Goal: Participate in discussion: Engage in conversation with other users on a specific topic

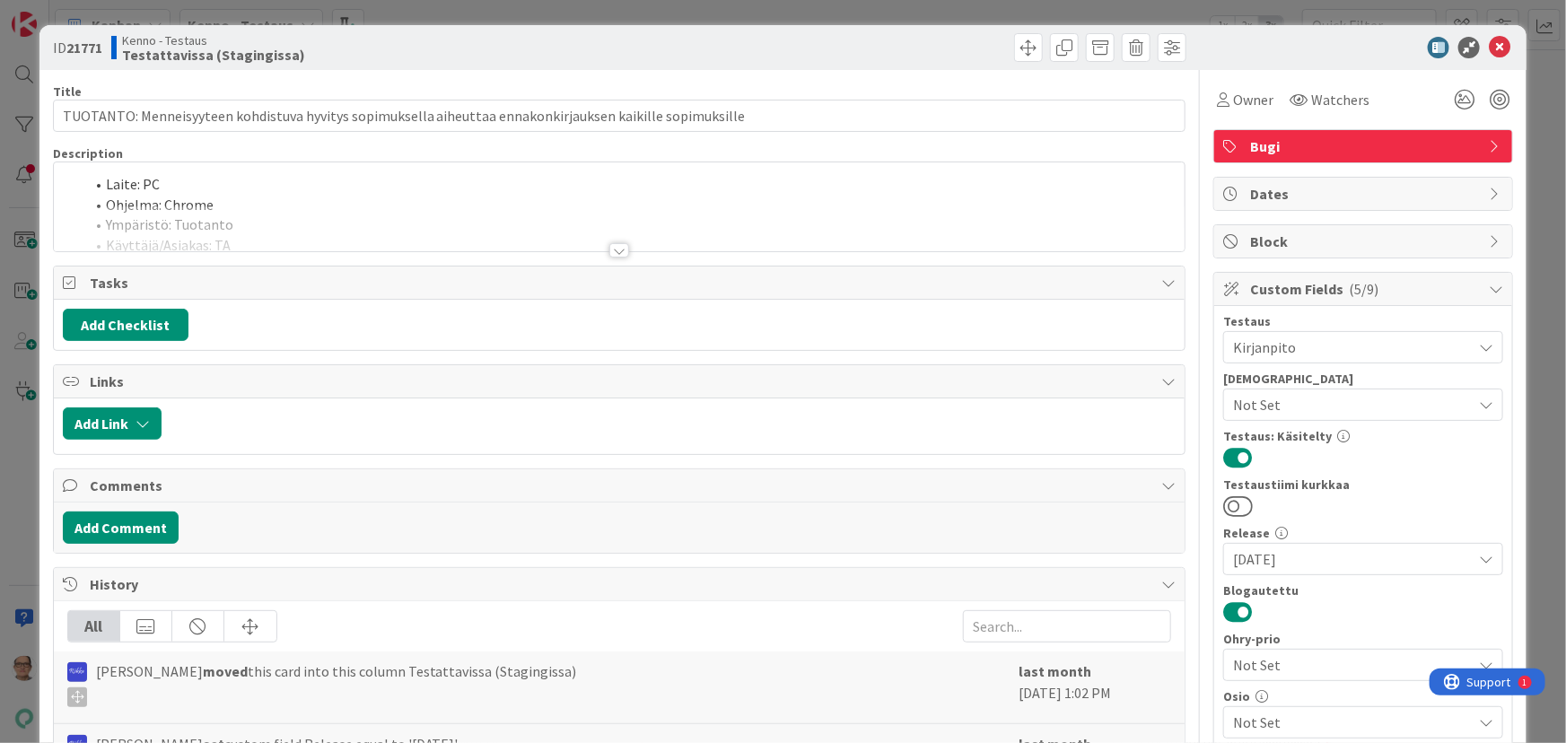
click at [1489, 45] on icon at bounding box center [1500, 48] width 22 height 22
click at [1015, 56] on span at bounding box center [1028, 47] width 29 height 29
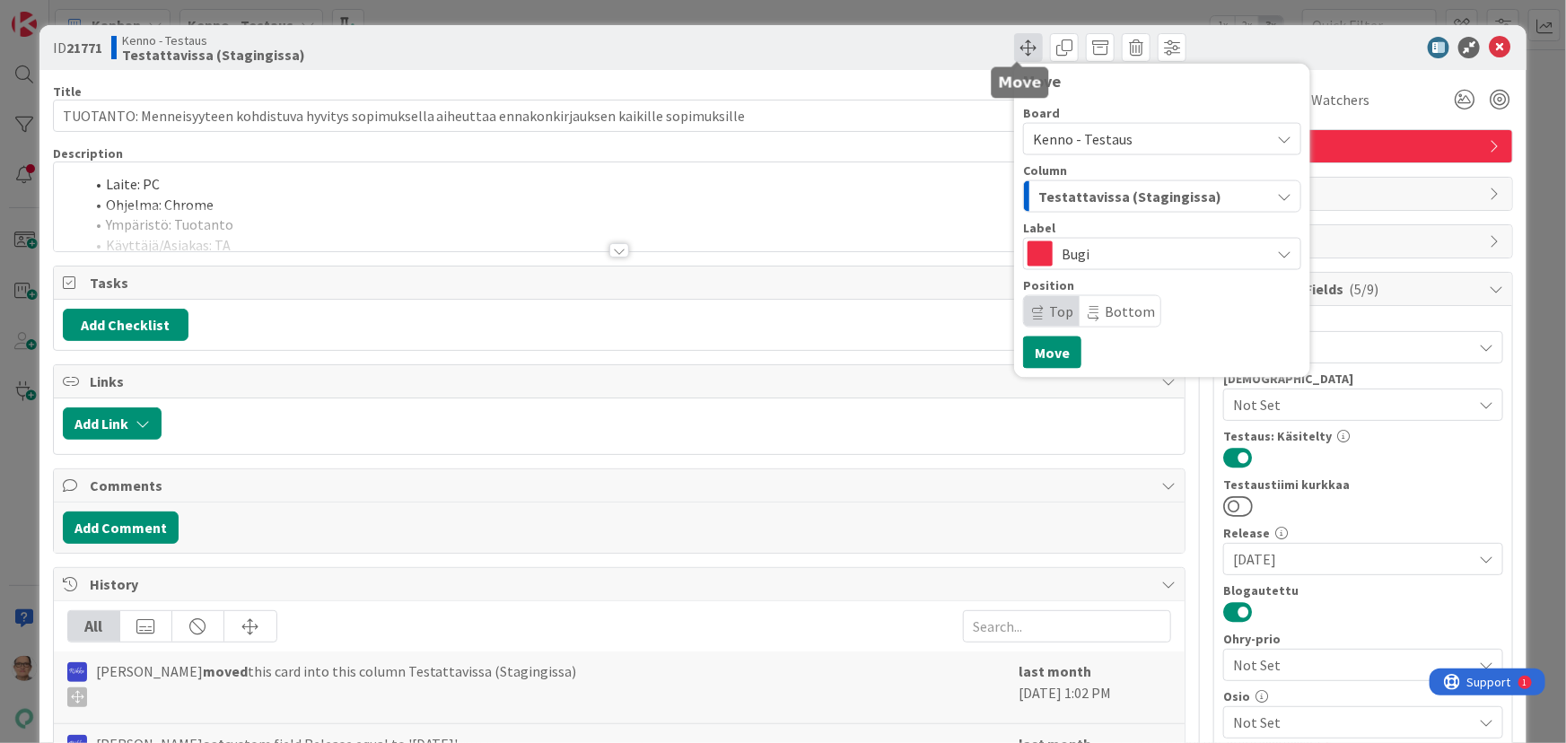
click at [1015, 53] on span at bounding box center [1028, 47] width 29 height 29
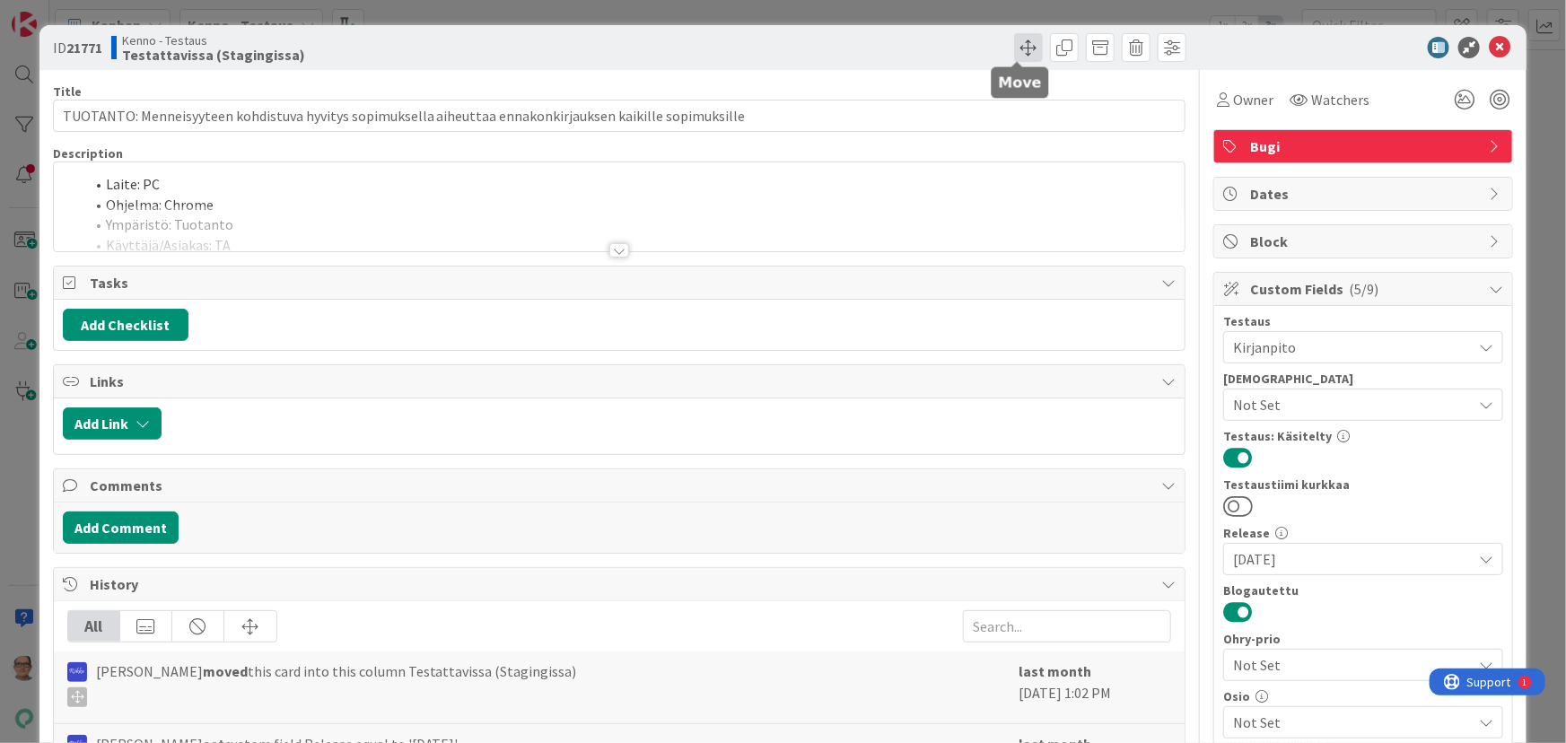
click at [1015, 51] on span at bounding box center [1028, 47] width 29 height 29
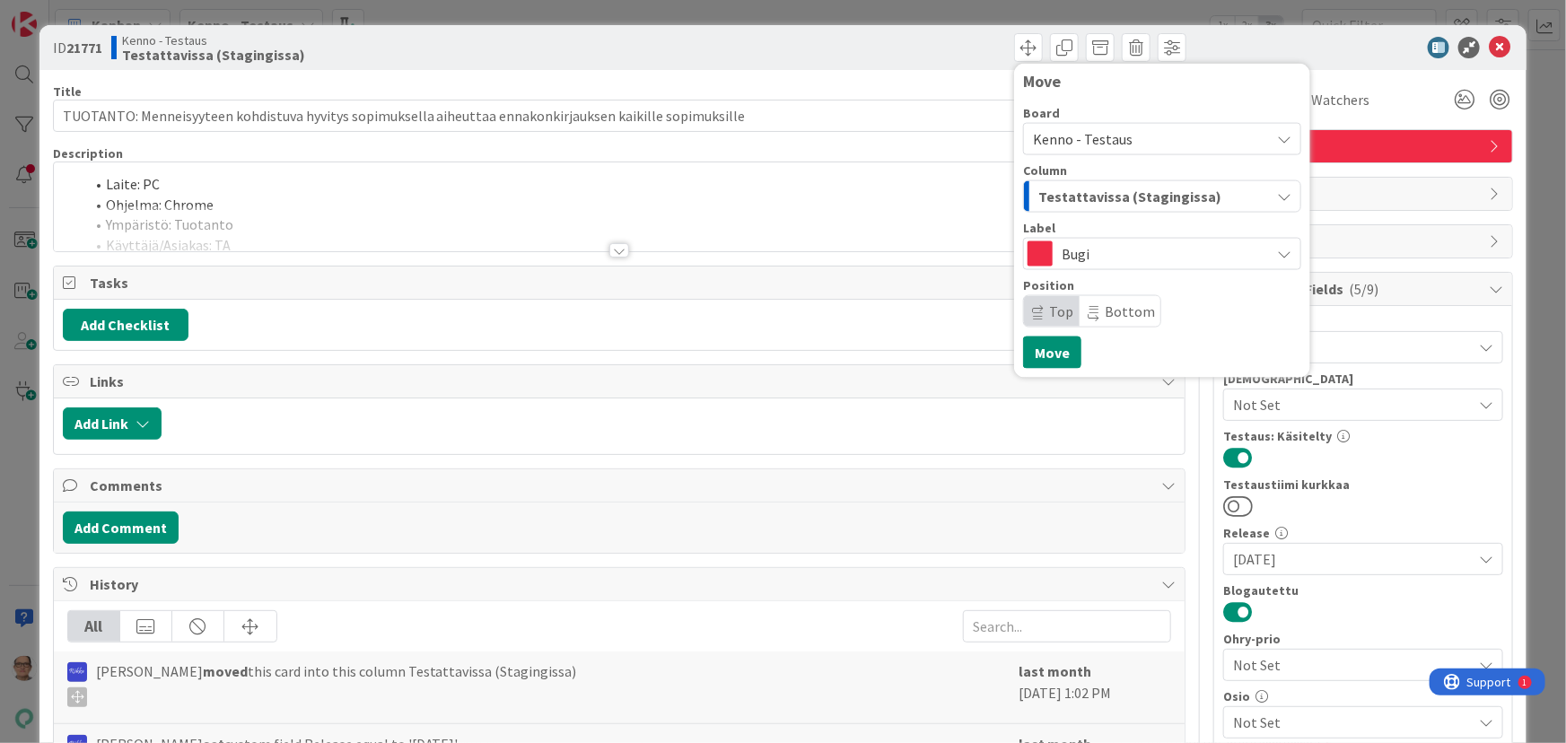
click at [846, 407] on div at bounding box center [674, 423] width 1006 height 32
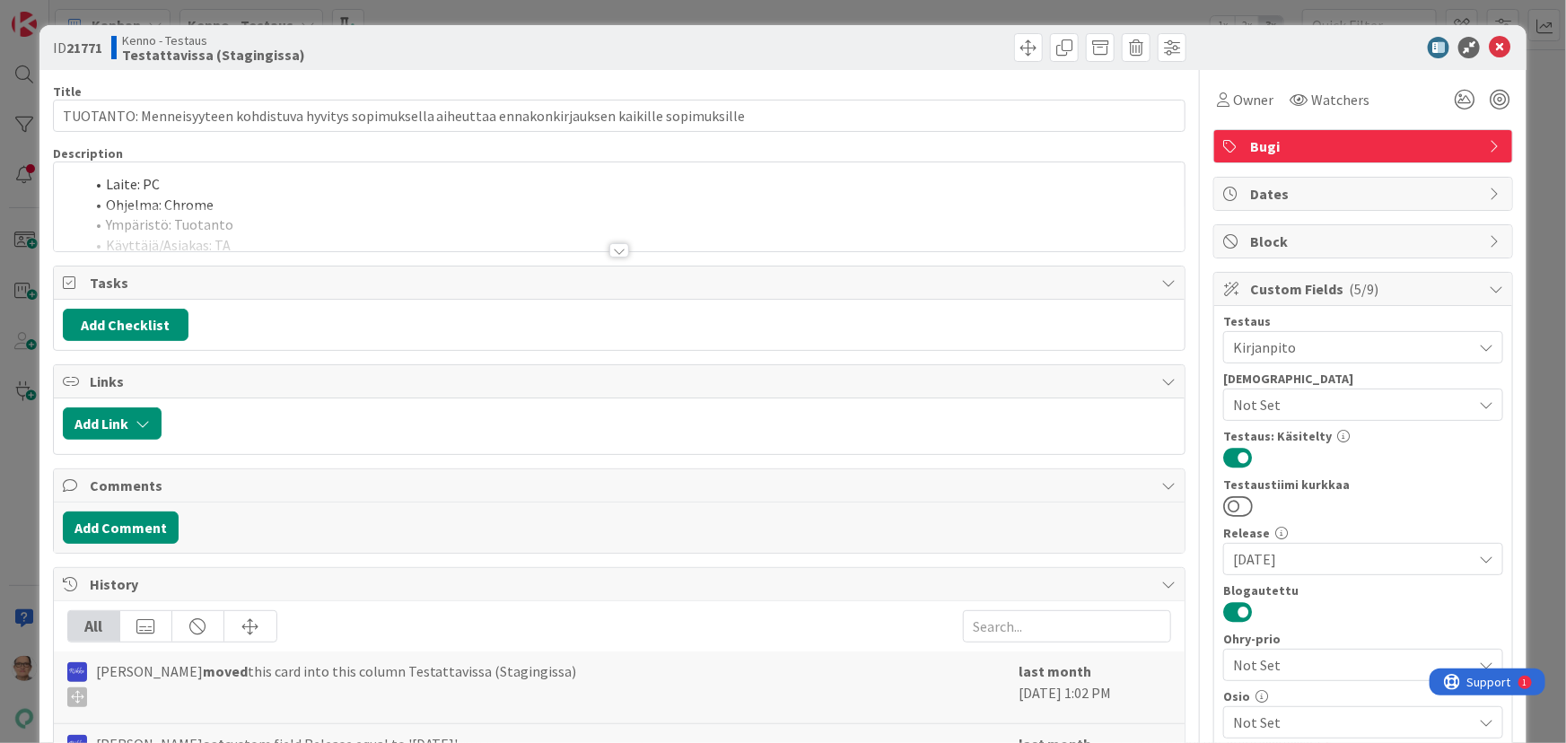
click at [610, 249] on div at bounding box center [619, 250] width 20 height 14
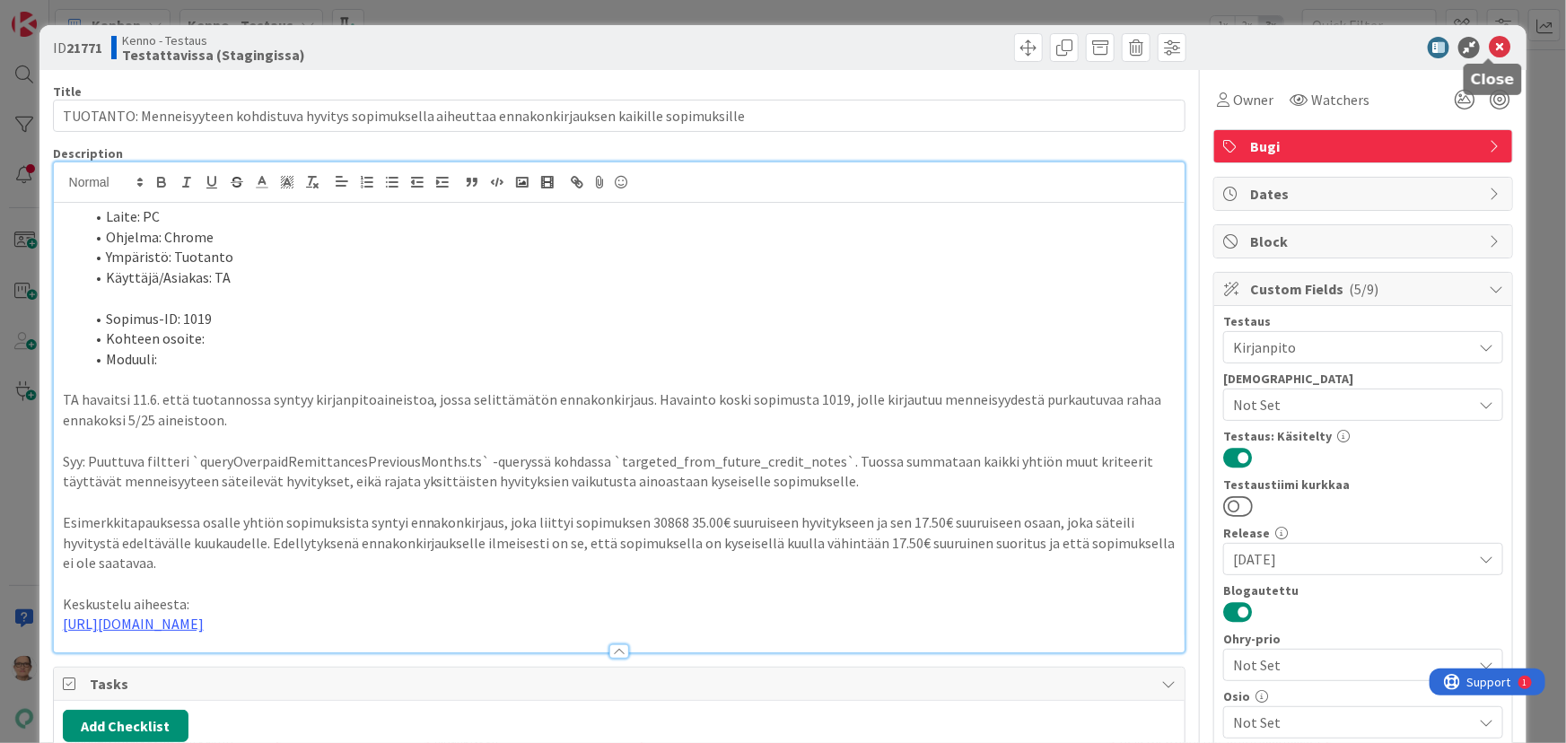
click at [1489, 43] on icon at bounding box center [1500, 48] width 22 height 22
